Goal: Task Accomplishment & Management: Use online tool/utility

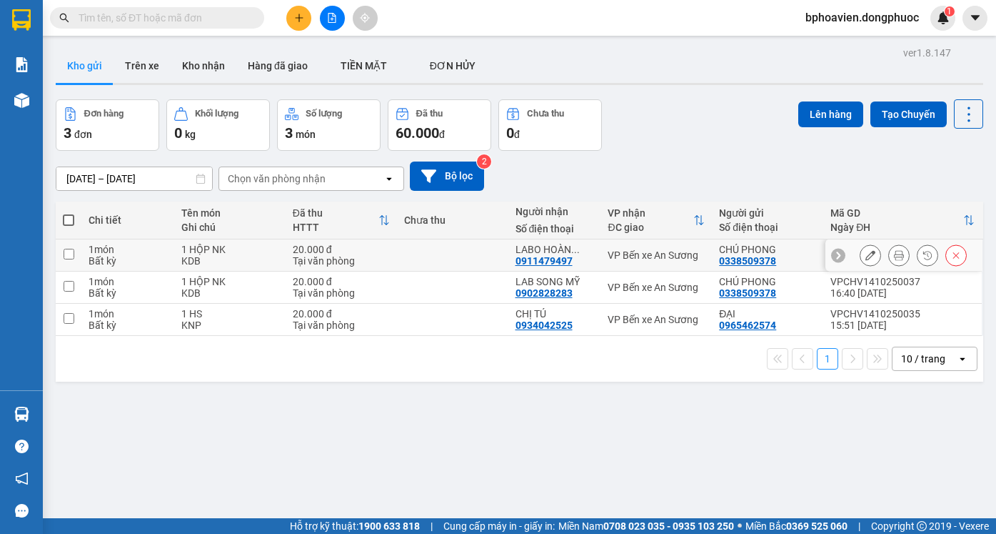
drag, startPoint x: 70, startPoint y: 253, endPoint x: 73, endPoint y: 271, distance: 18.1
click at [69, 252] on input "checkbox" at bounding box center [69, 254] width 11 height 11
checkbox input "true"
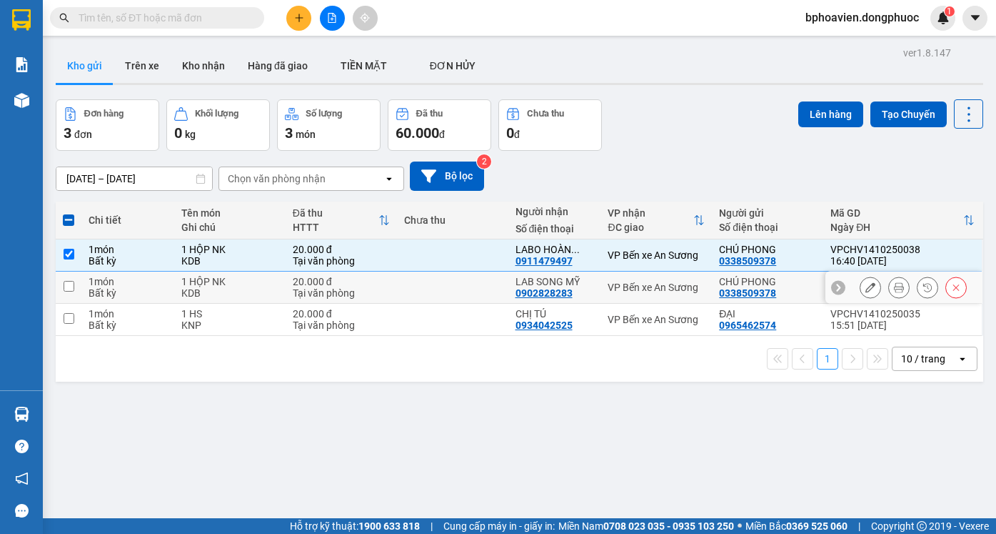
click at [67, 290] on input "checkbox" at bounding box center [69, 286] width 11 height 11
checkbox input "true"
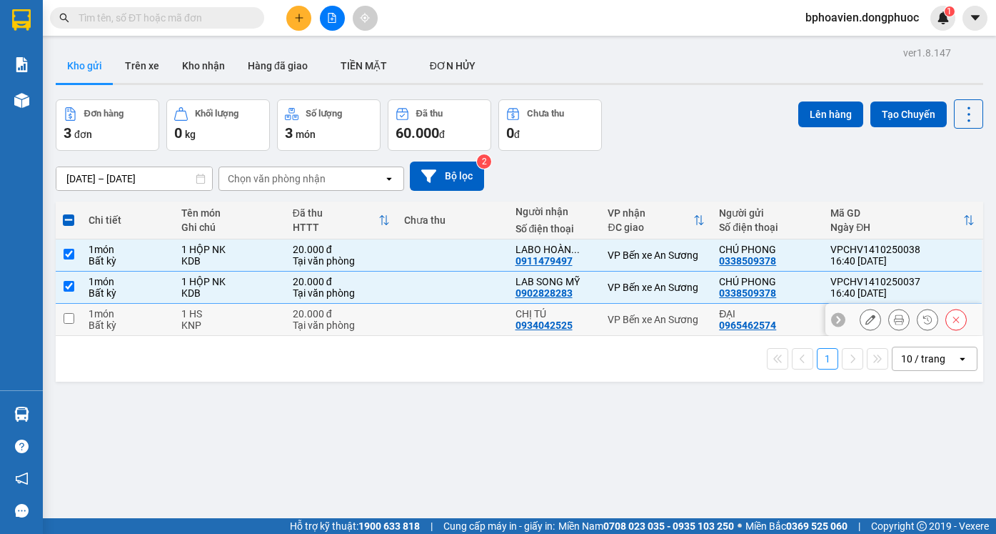
click at [65, 317] on input "checkbox" at bounding box center [69, 318] width 11 height 11
checkbox input "true"
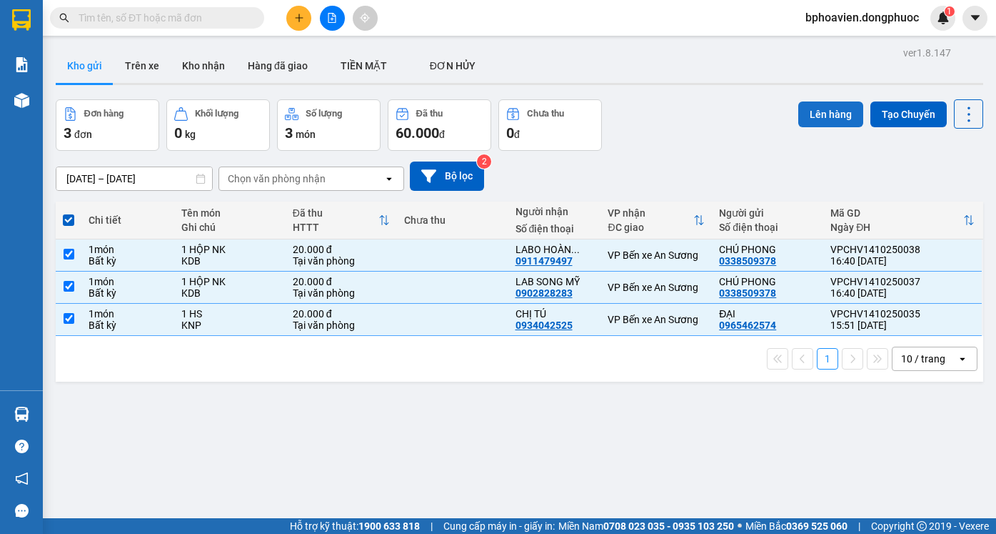
click at [828, 116] on button "Lên hàng" at bounding box center [830, 114] width 65 height 26
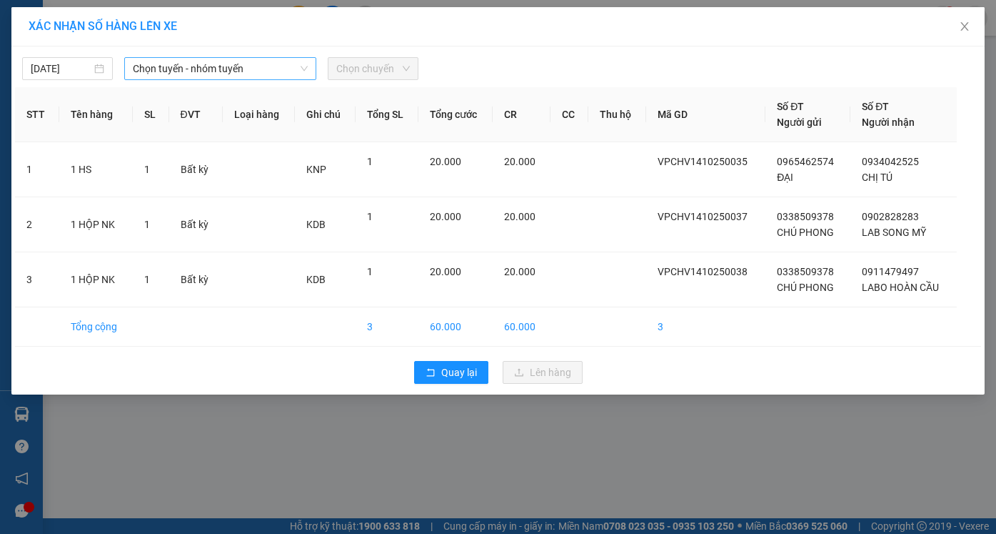
click at [249, 68] on span "Chọn tuyến - nhóm tuyến" at bounding box center [220, 68] width 175 height 21
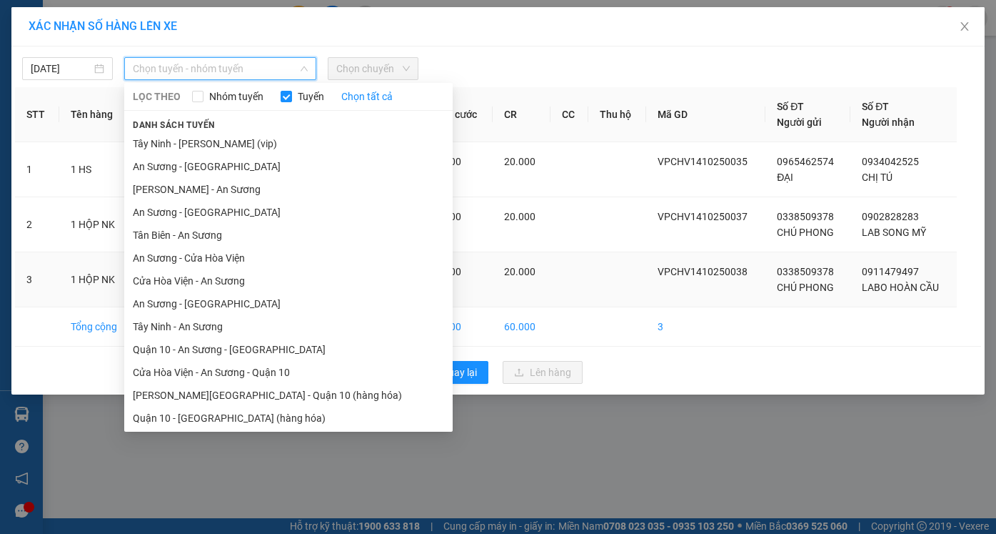
drag, startPoint x: 212, startPoint y: 282, endPoint x: 241, endPoint y: 282, distance: 29.3
click at [220, 282] on li "Cửa Hòa Viện - An Sương" at bounding box center [288, 280] width 329 height 23
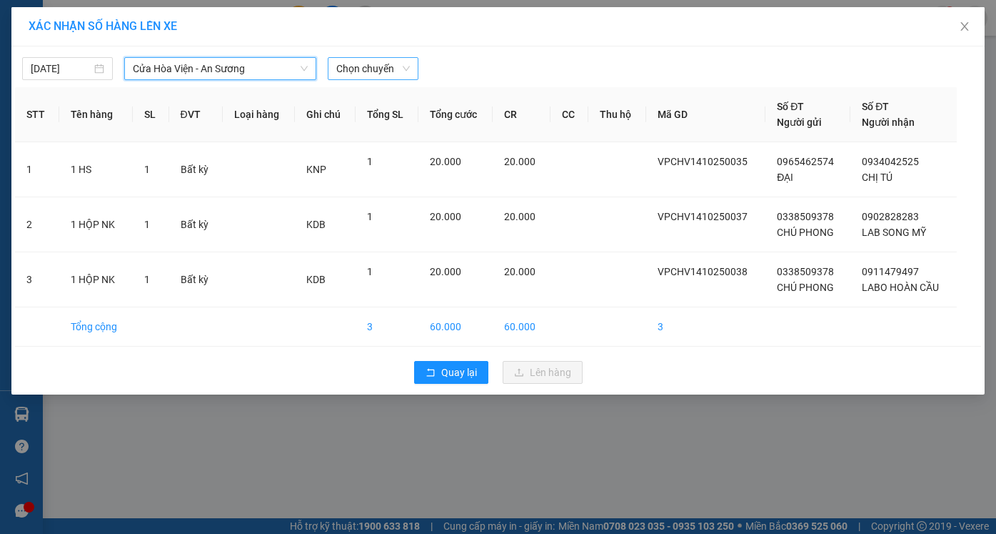
click at [379, 72] on span "Chọn chuyến" at bounding box center [373, 68] width 74 height 21
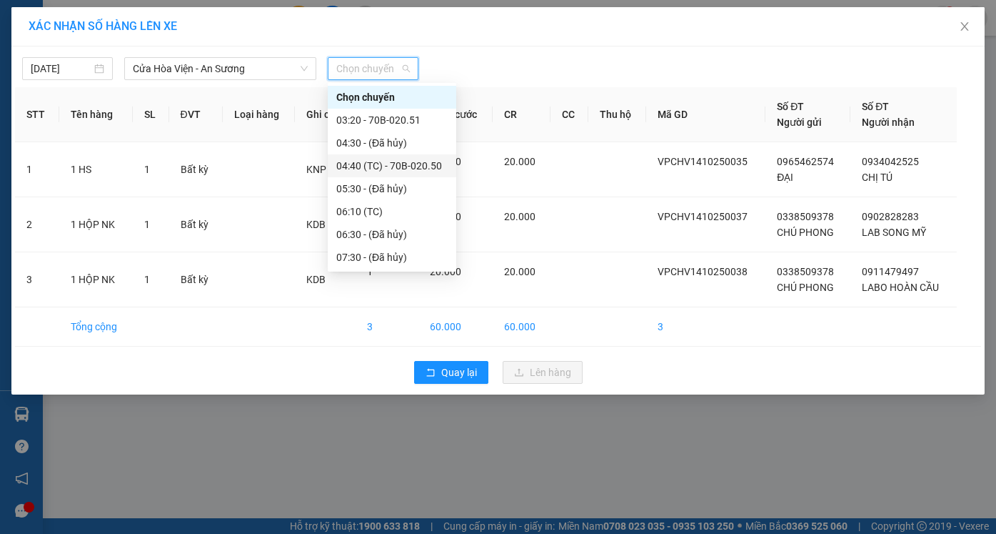
click at [371, 164] on div "04:40 (TC) - 70B-020.50" at bounding box center [391, 166] width 111 height 16
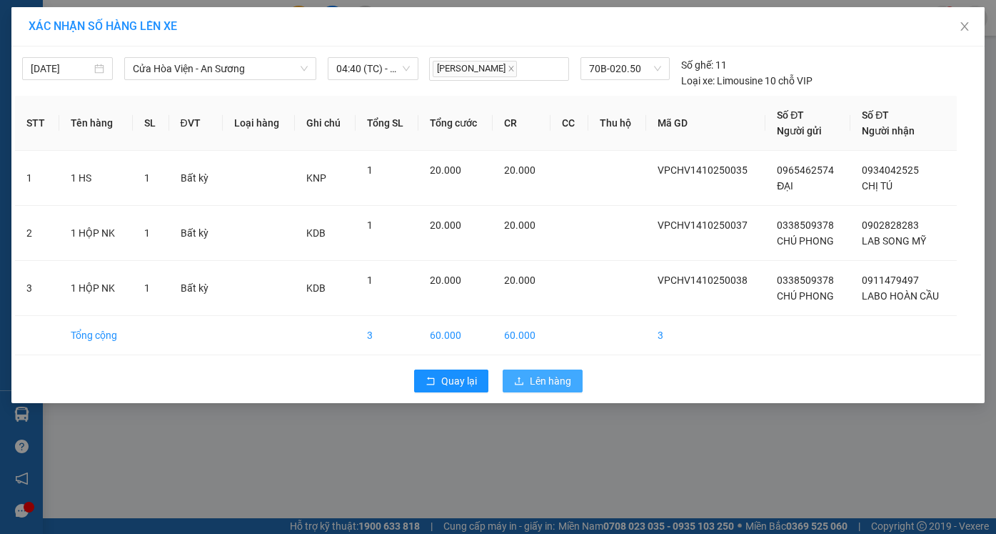
click at [546, 378] on span "Lên hàng" at bounding box center [550, 381] width 41 height 16
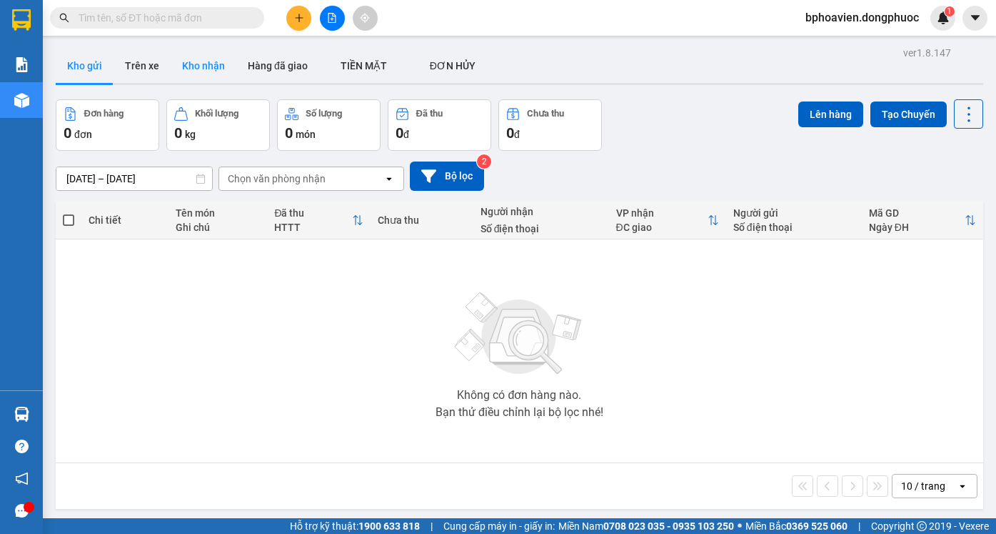
click at [186, 58] on button "Kho nhận" at bounding box center [204, 66] width 66 height 34
